Goal: Task Accomplishment & Management: Manage account settings

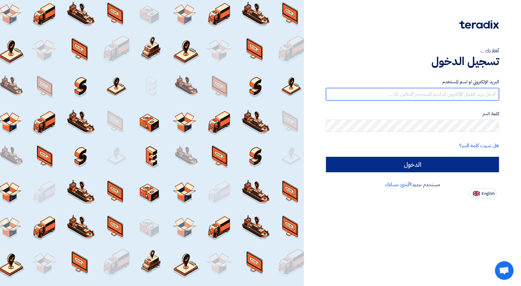
type input "[EMAIL_ADDRESS][DOMAIN_NAME]"
click at [359, 163] on input "الدخول" at bounding box center [412, 165] width 173 height 16
